Goal: Task Accomplishment & Management: Manage account settings

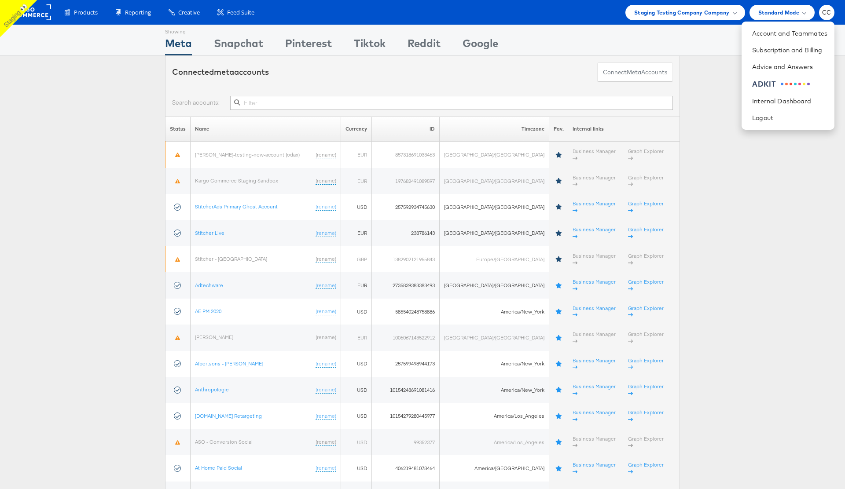
click at [733, 11] on span at bounding box center [734, 12] width 4 height 4
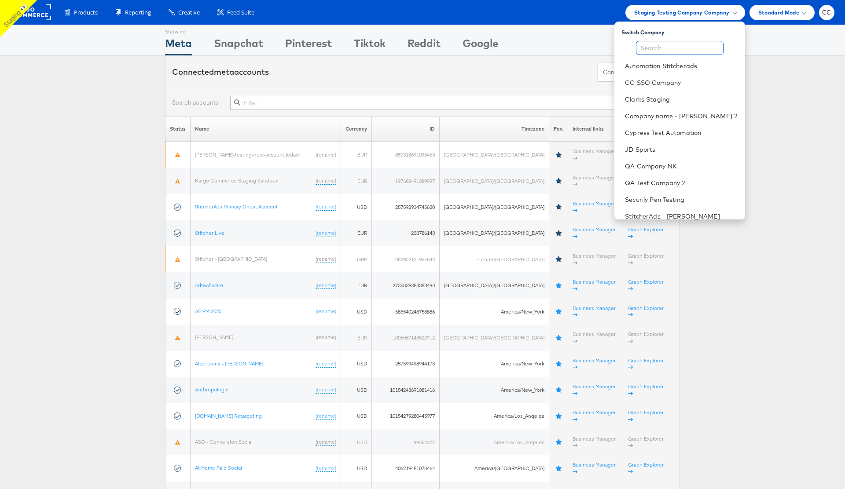
click at [663, 50] on input "text" at bounding box center [680, 48] width 88 height 14
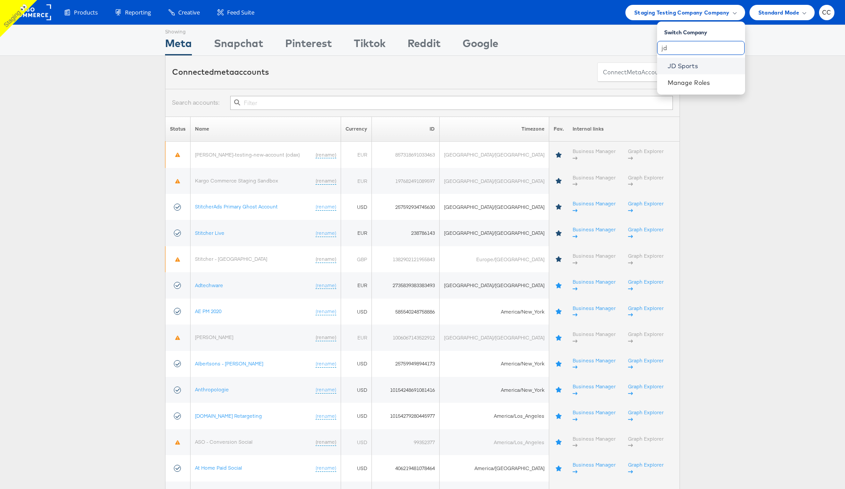
type input "jd"
click at [691, 66] on link "JD Sports" at bounding box center [702, 66] width 70 height 9
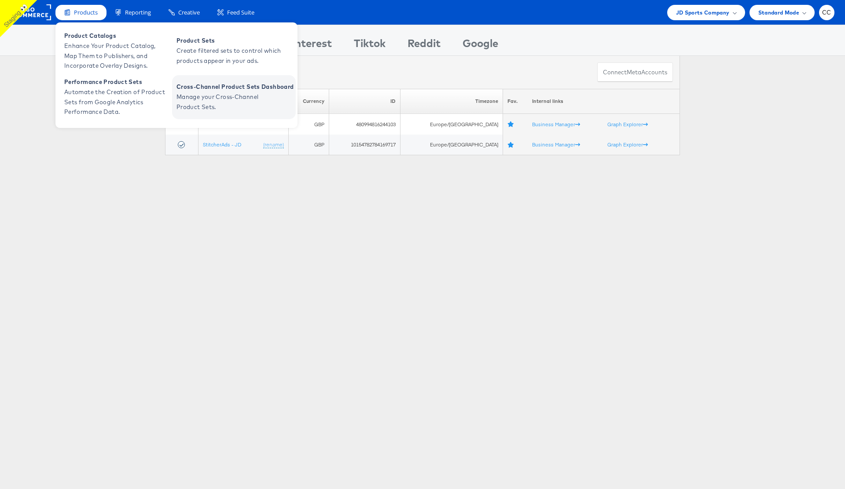
click at [233, 97] on span "Manage your Cross-Channel Product Sets." at bounding box center [229, 102] width 106 height 20
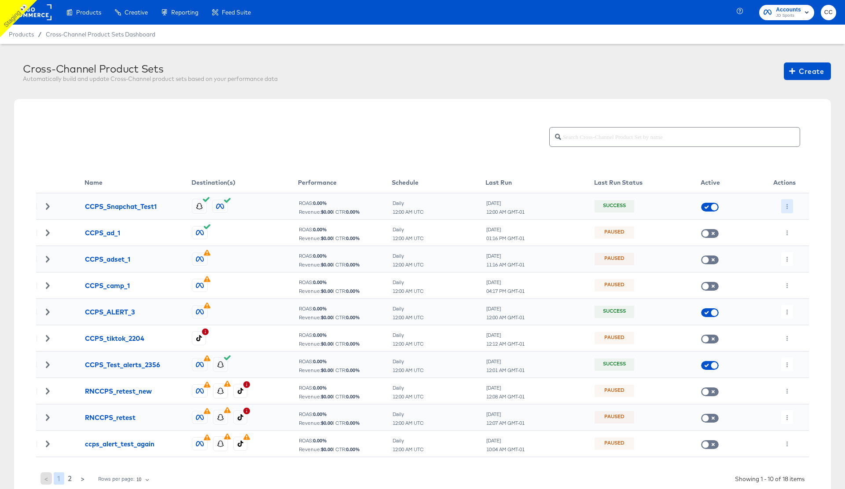
click at [785, 205] on icon "button" at bounding box center [786, 206] width 5 height 5
click at [802, 225] on li "Edit" at bounding box center [804, 224] width 47 height 15
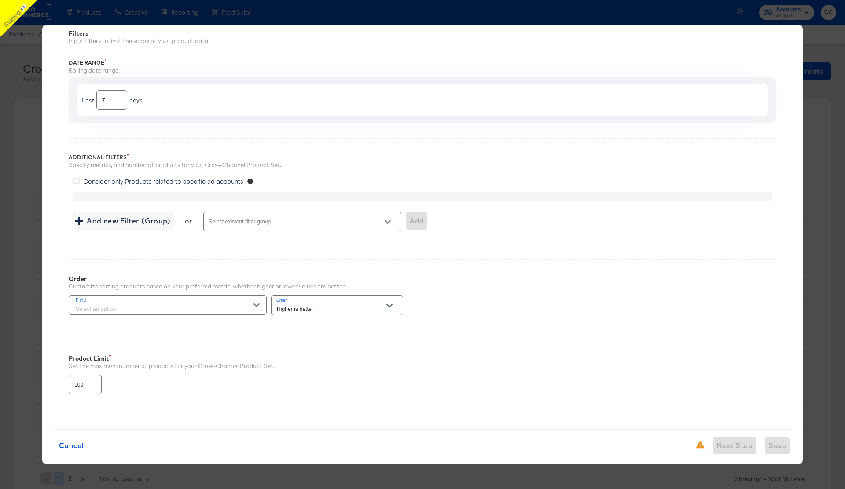
scroll to position [58, 0]
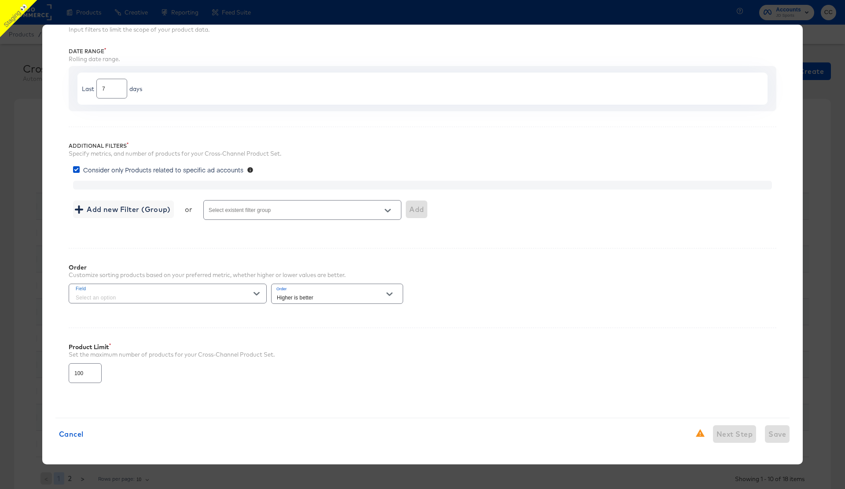
type input "3999"
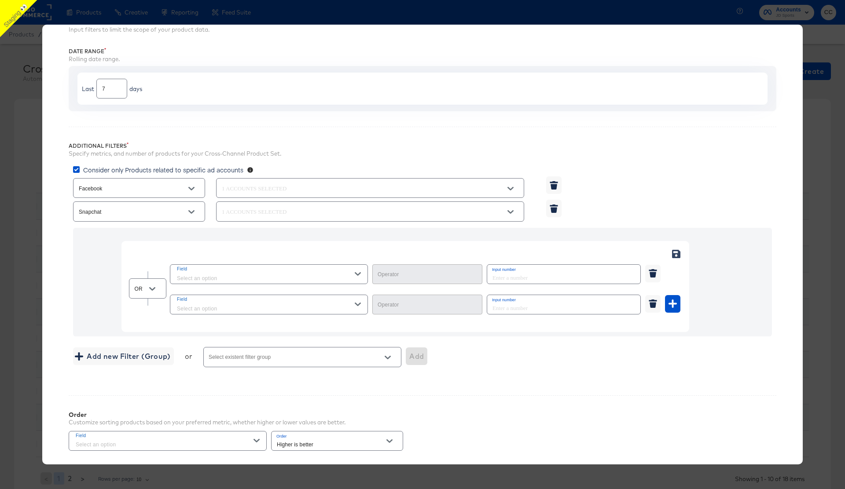
type input "Equal"
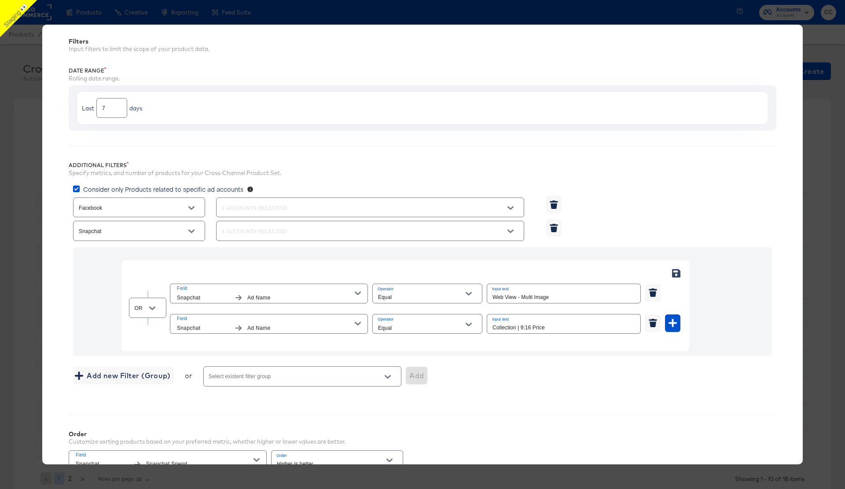
scroll to position [96, 0]
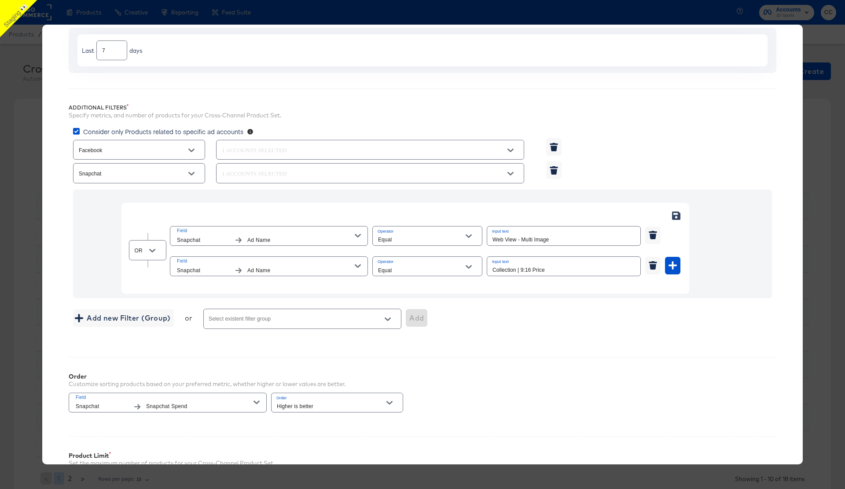
click at [508, 152] on icon "Open" at bounding box center [510, 150] width 6 height 6
click at [691, 124] on div "Additional Filters Specify metrics, and number of products for your Cross-Chann…" at bounding box center [422, 214] width 707 height 253
click at [809, 119] on div "× Edit Cross-Channel Product Set Filters Input filters to limit the scope of yo…" at bounding box center [422, 244] width 845 height 489
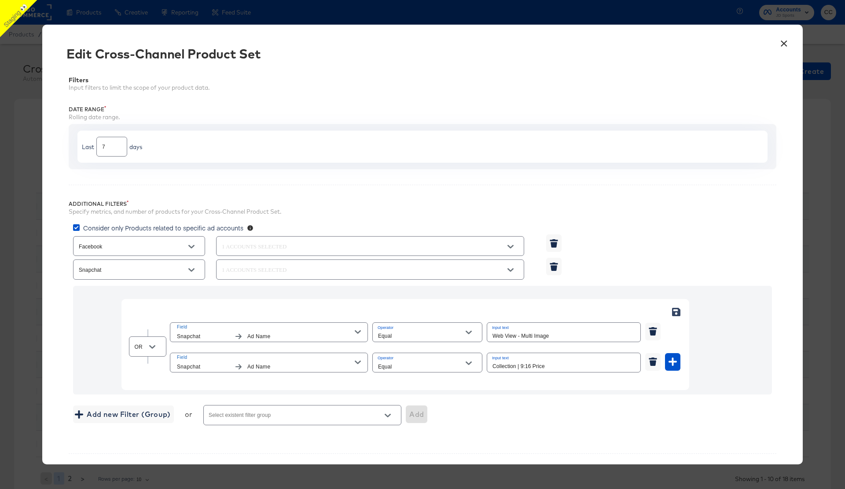
click at [785, 40] on button "×" at bounding box center [784, 41] width 16 height 16
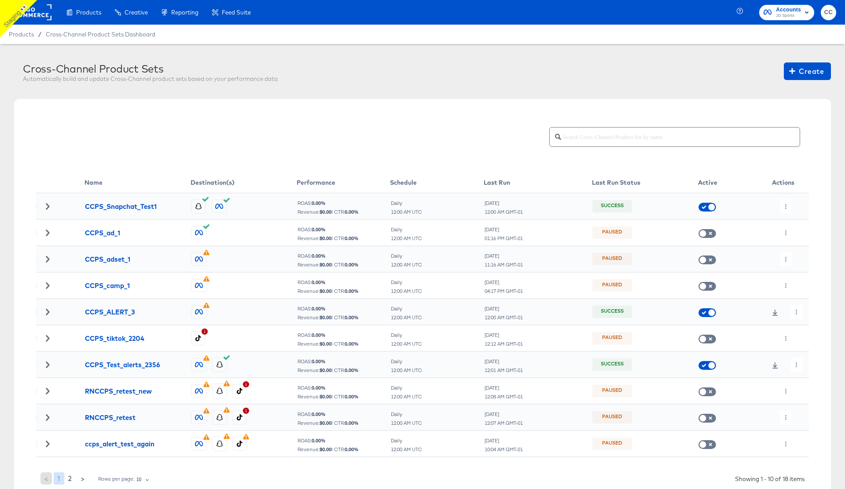
click at [45, 206] on icon at bounding box center [47, 206] width 6 height 6
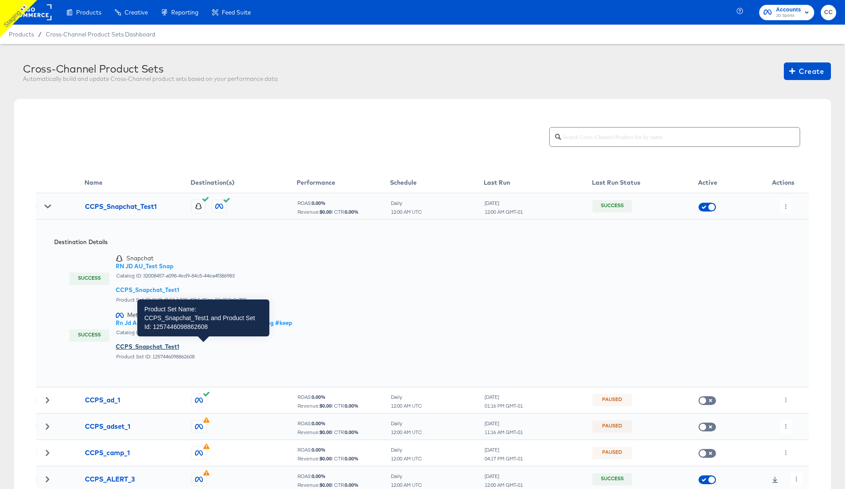
click at [143, 349] on div "CCPS_Snapchat_Test1" at bounding box center [204, 347] width 176 height 8
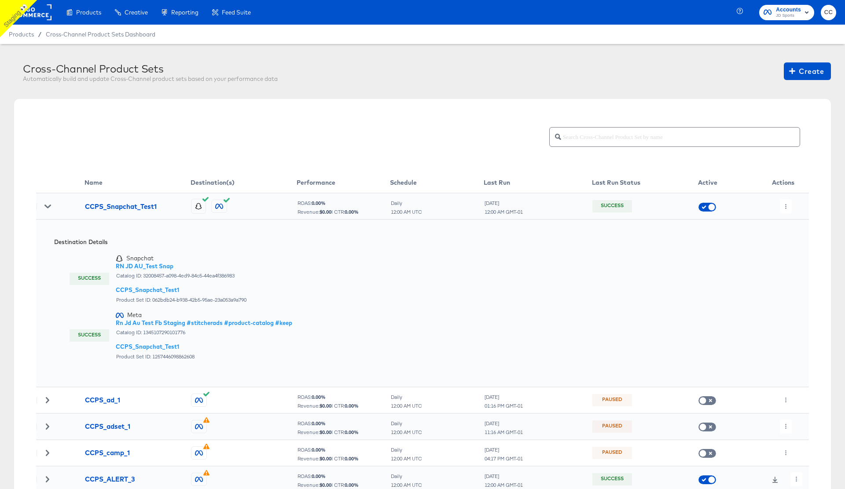
click at [802, 13] on rect "button" at bounding box center [806, 12] width 11 height 11
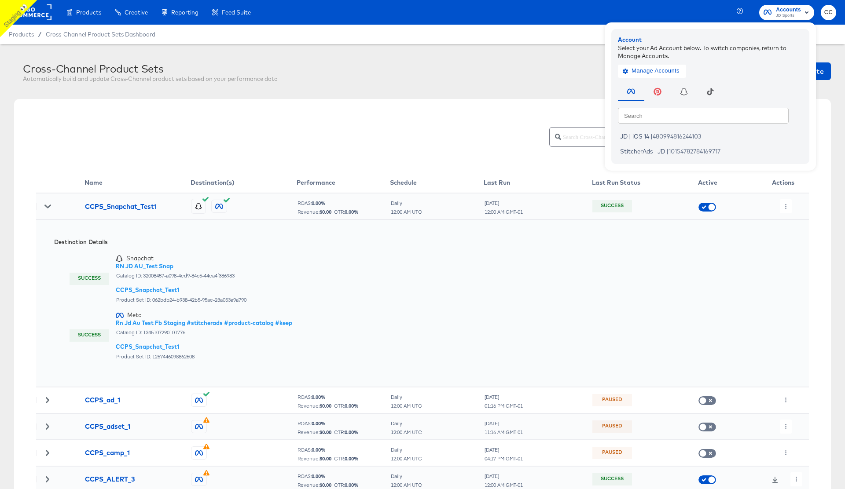
click at [35, 10] on rect at bounding box center [31, 12] width 40 height 16
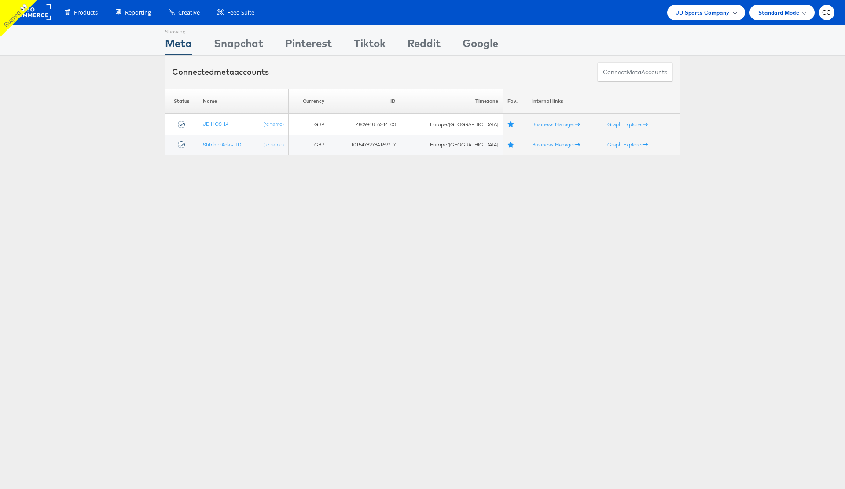
click at [735, 11] on span at bounding box center [734, 12] width 4 height 4
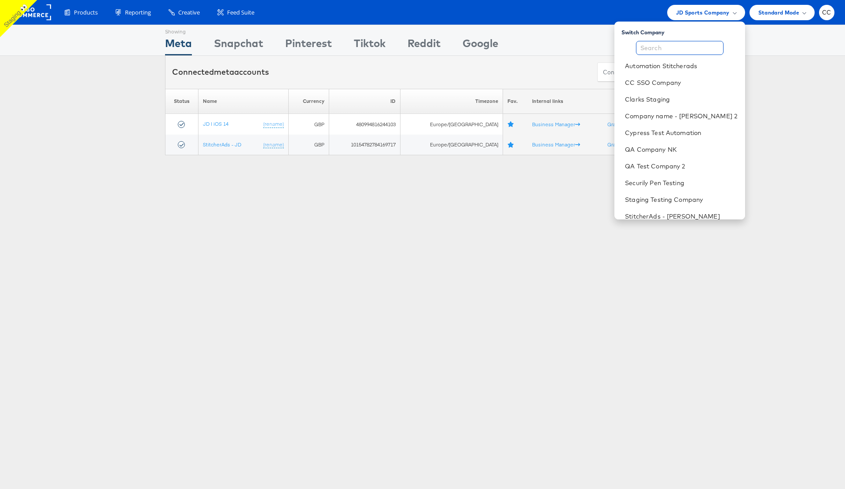
click at [674, 50] on input "text" at bounding box center [680, 48] width 88 height 14
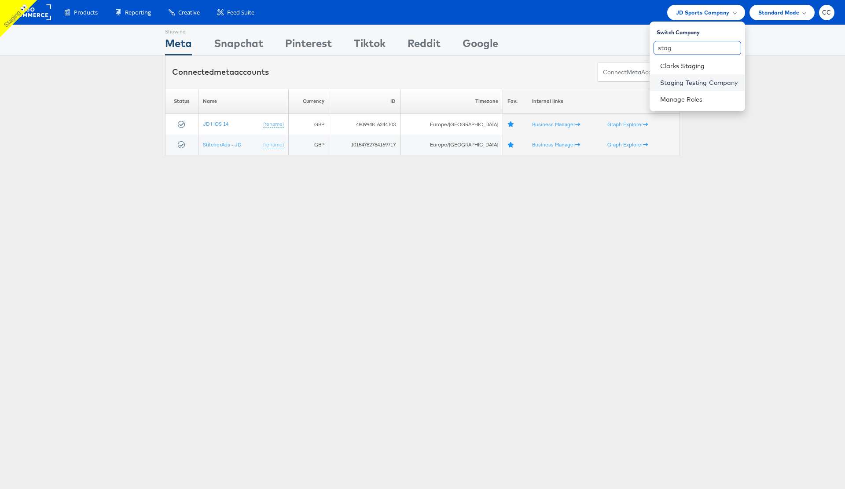
type input "stag"
click at [708, 84] on link "Staging Testing Company" at bounding box center [699, 82] width 78 height 9
